Goal: Obtain resource: Download file/media

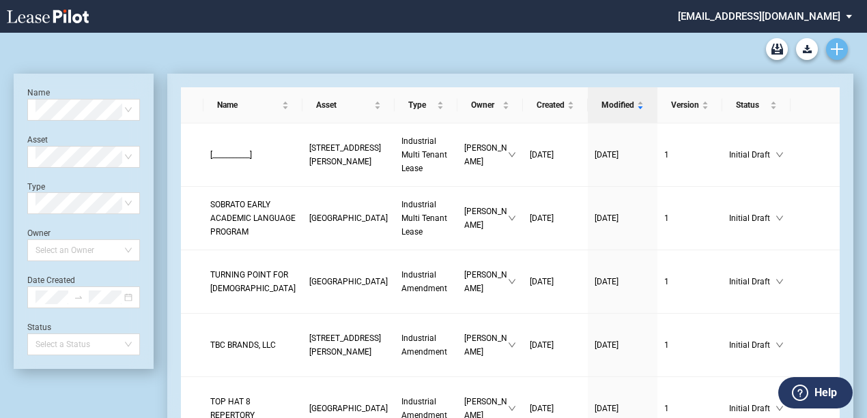
click at [831, 51] on icon "Create new document" at bounding box center [837, 49] width 12 height 12
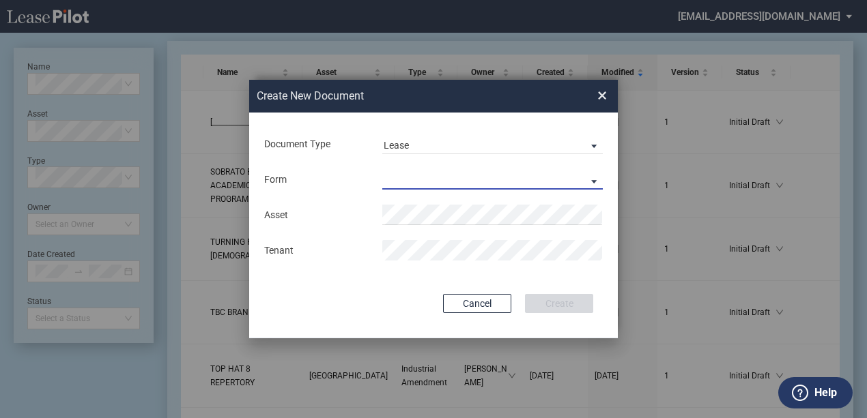
click at [425, 185] on md-select "Industrial Single Tenant Lease Industrial Multi Tenant Lease" at bounding box center [492, 179] width 220 height 20
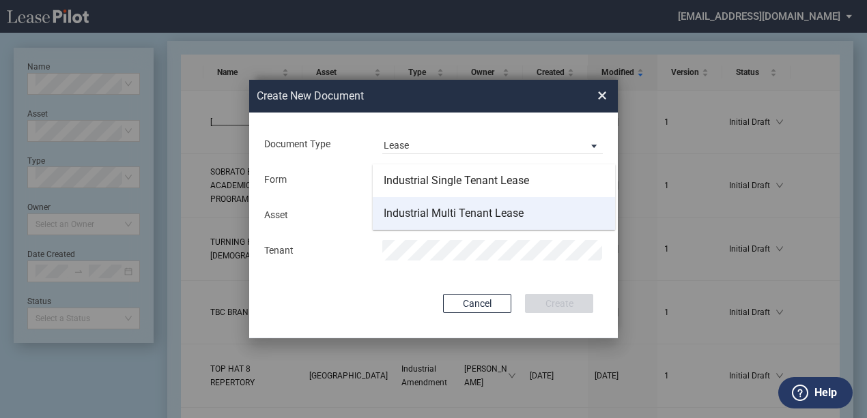
click at [430, 210] on div "Industrial Multi Tenant Lease" at bounding box center [454, 213] width 140 height 15
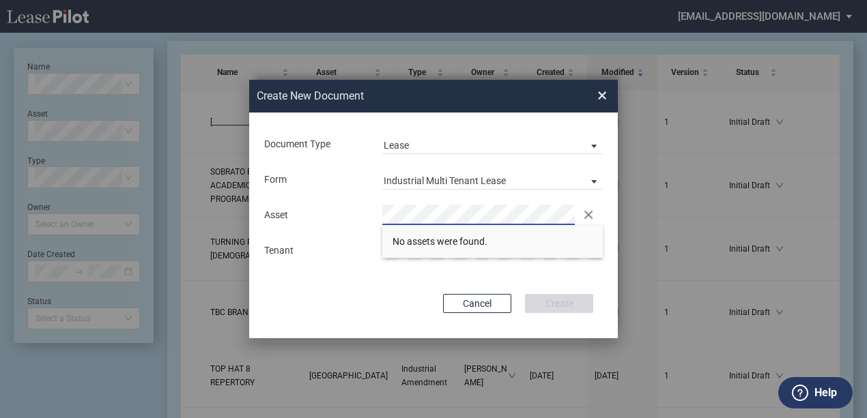
click at [475, 314] on div "Document Type Lease Amendment Lease Deal Type Industrial Deal Type Industrial F…" at bounding box center [433, 226] width 369 height 226
click at [481, 310] on button "Cancel" at bounding box center [477, 303] width 68 height 19
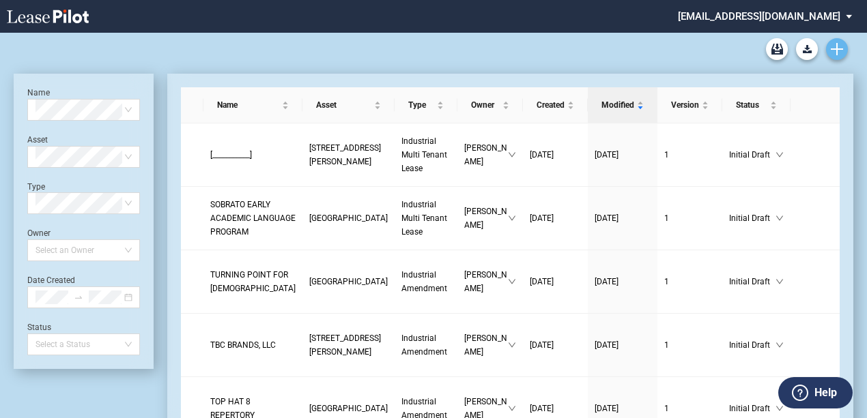
click at [846, 46] on link "Create new document" at bounding box center [837, 49] width 22 height 22
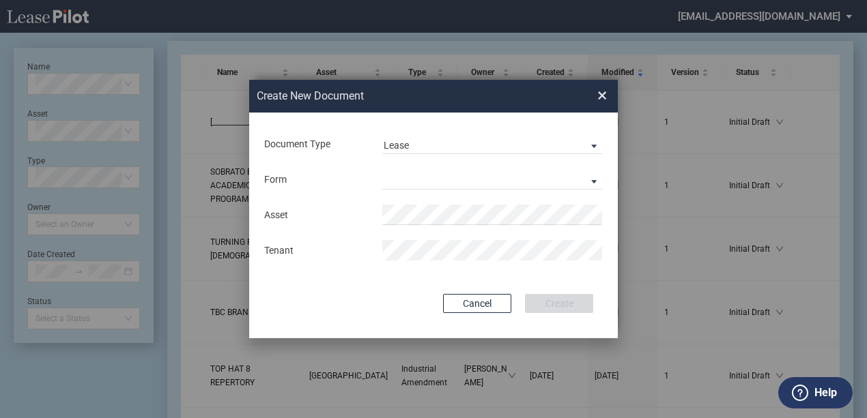
drag, startPoint x: 599, startPoint y: 96, endPoint x: 773, endPoint y: 66, distance: 176.5
click at [600, 96] on span "×" at bounding box center [602, 96] width 10 height 22
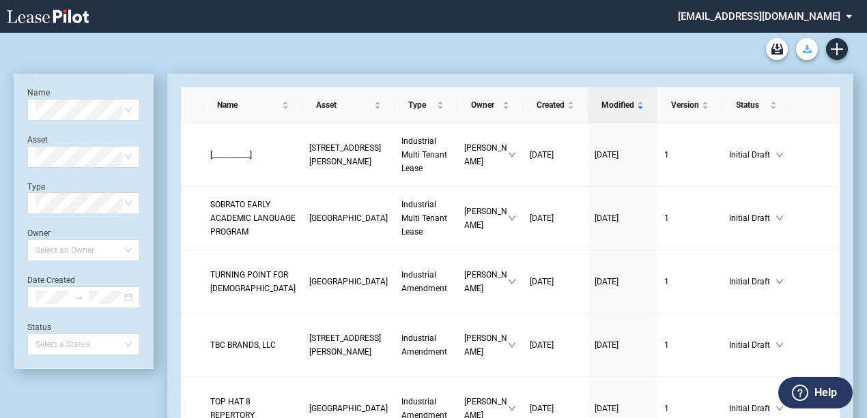
click at [803, 53] on button "Download Blank Form" at bounding box center [807, 49] width 22 height 22
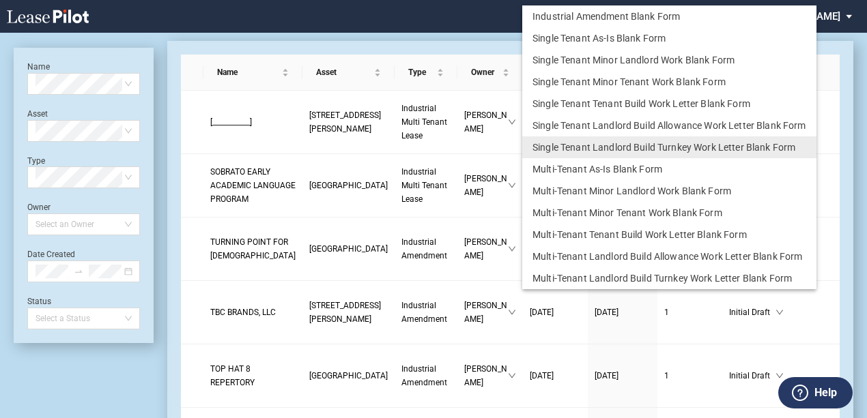
click at [464, 29] on md-backdrop at bounding box center [433, 225] width 867 height 451
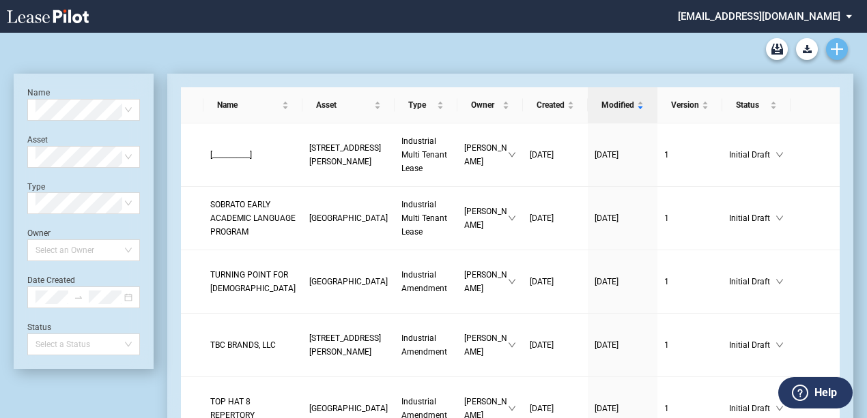
click at [838, 53] on icon "Create new document" at bounding box center [837, 49] width 12 height 12
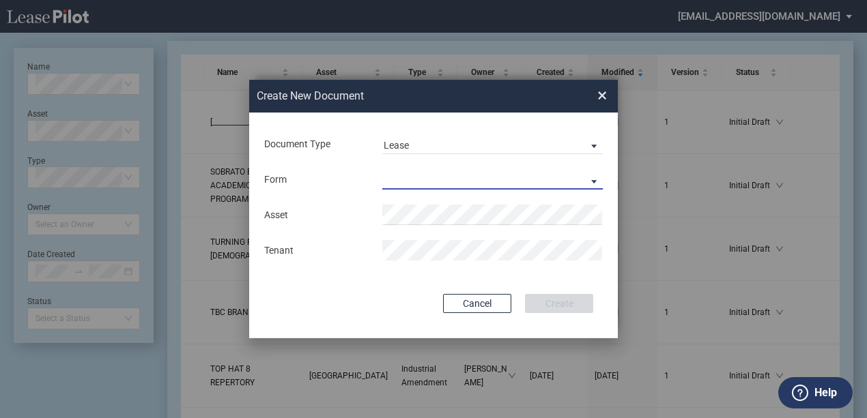
click at [416, 181] on md-select "Industrial Single Tenant Lease Industrial Multi Tenant Lease" at bounding box center [492, 179] width 220 height 20
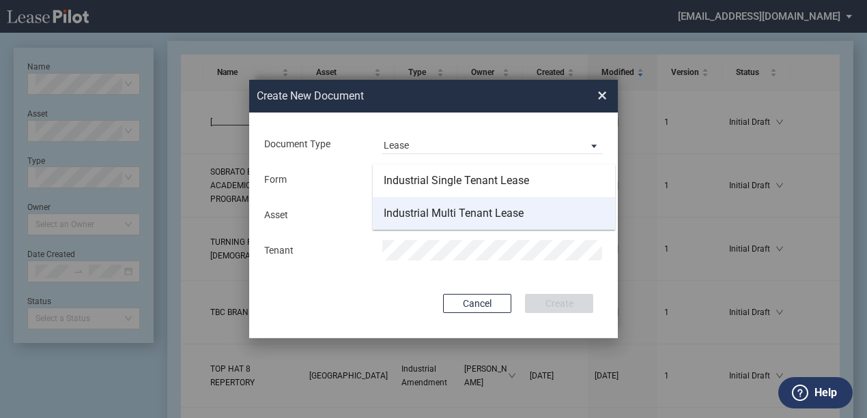
click at [427, 209] on div "Industrial Multi Tenant Lease" at bounding box center [454, 213] width 140 height 15
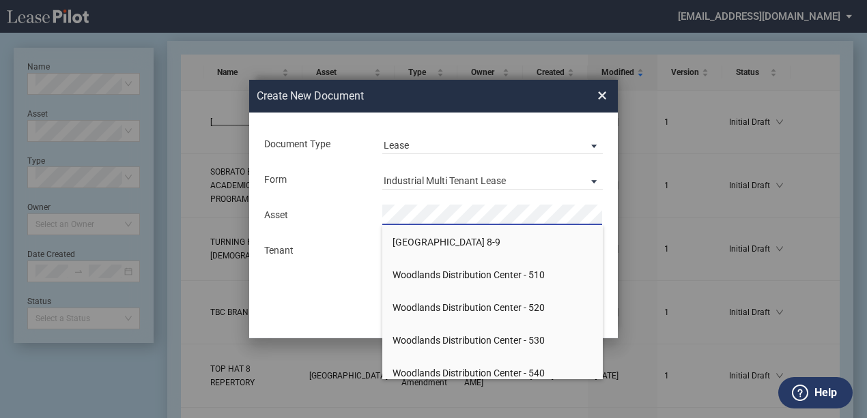
scroll to position [4695, 0]
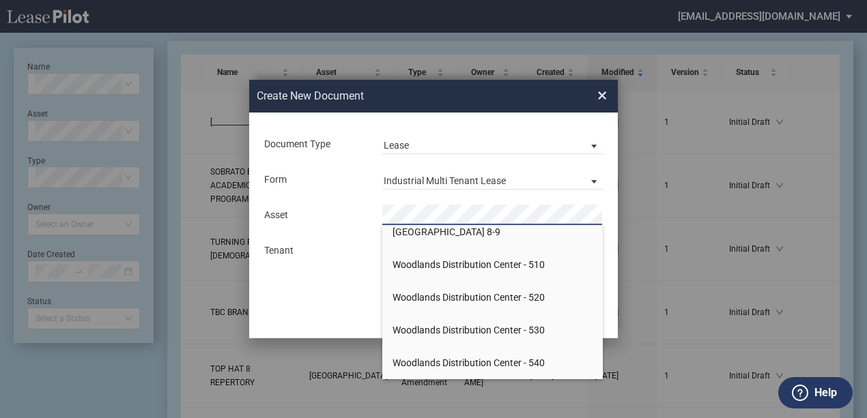
click at [609, 97] on div "Create New Document Create New Conformed Deal ×" at bounding box center [433, 96] width 369 height 33
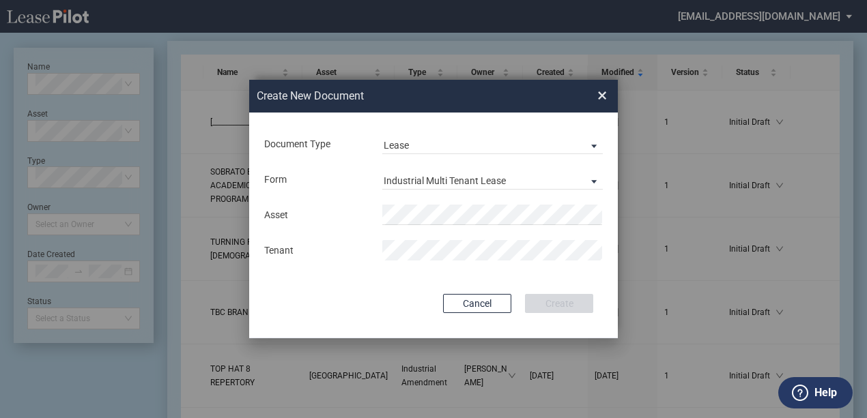
click at [605, 94] on span "×" at bounding box center [602, 96] width 10 height 22
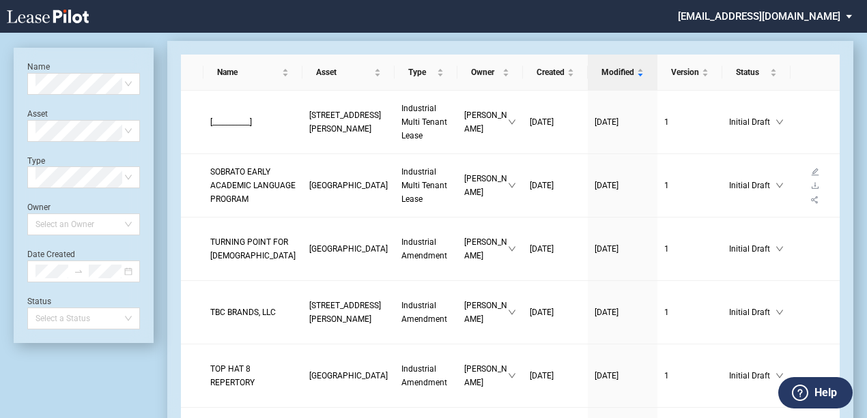
scroll to position [0, 0]
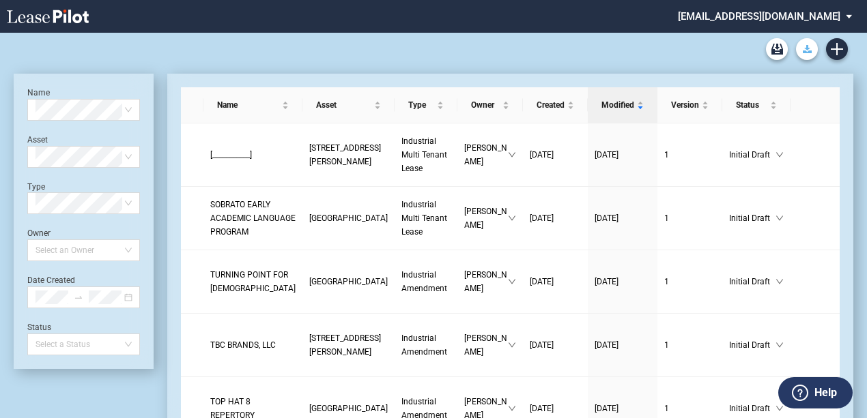
click at [806, 48] on use "Download Blank Form" at bounding box center [807, 49] width 9 height 8
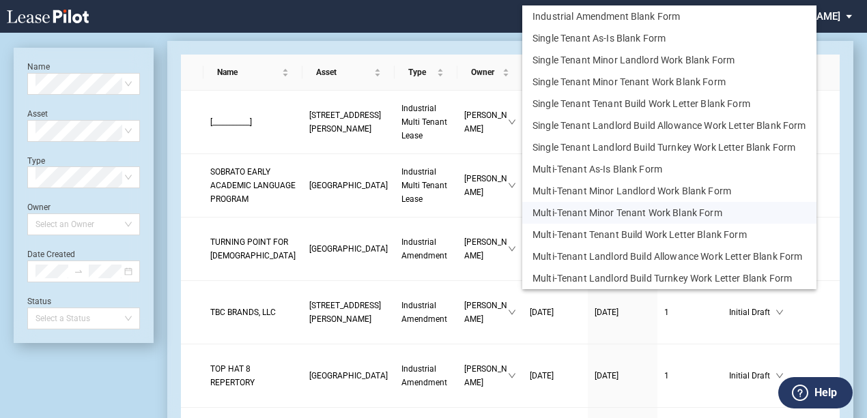
click at [621, 210] on button "Multi-Tenant Minor Tenant Work Blank Form" at bounding box center [669, 213] width 294 height 22
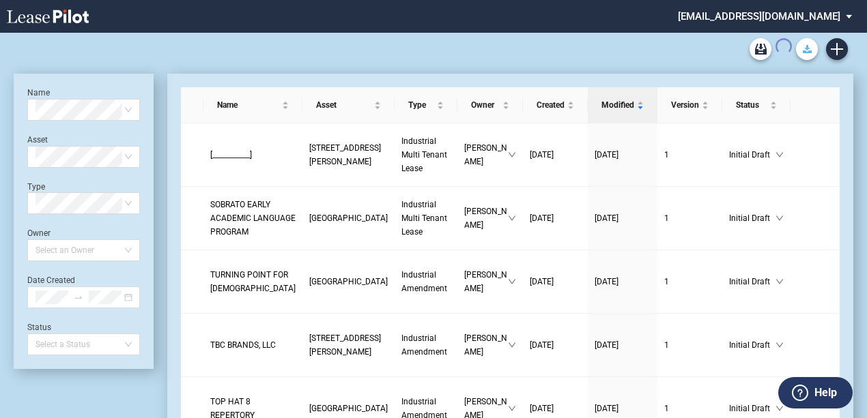
click at [803, 53] on use "Download Blank Form" at bounding box center [807, 49] width 9 height 8
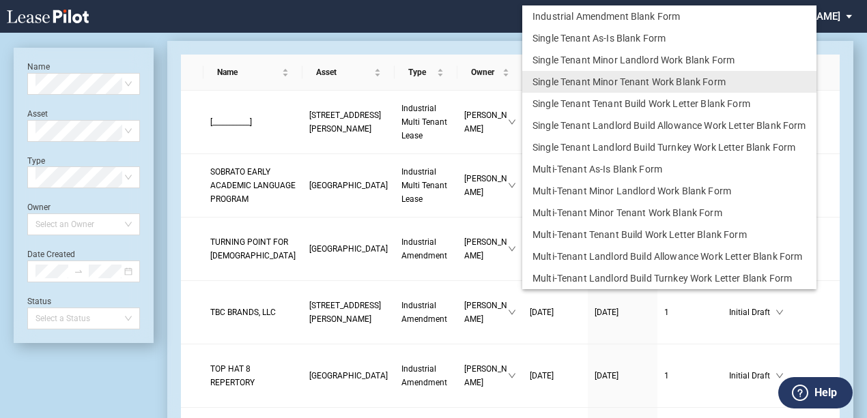
click at [465, 29] on md-backdrop at bounding box center [433, 225] width 867 height 451
click at [488, 20] on li at bounding box center [319, 16] width 344 height 33
